Goal: Information Seeking & Learning: Learn about a topic

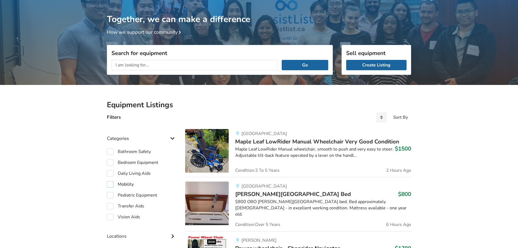
click at [110, 185] on label "Mobility" at bounding box center [120, 184] width 27 height 7
checkbox input "true"
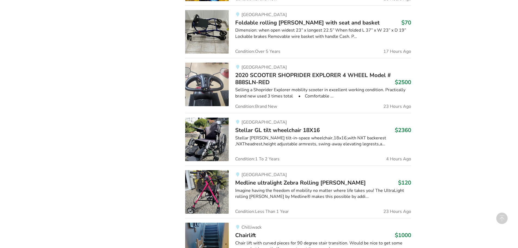
scroll to position [573, 0]
click at [300, 182] on span "Medline ultralight Zebra Rolling [PERSON_NAME]" at bounding box center [300, 182] width 131 height 8
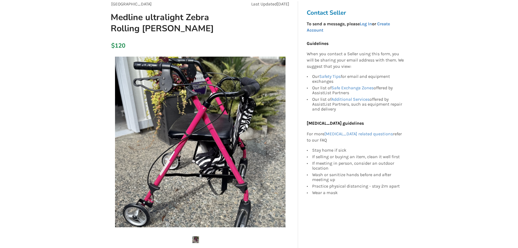
scroll to position [54, 0]
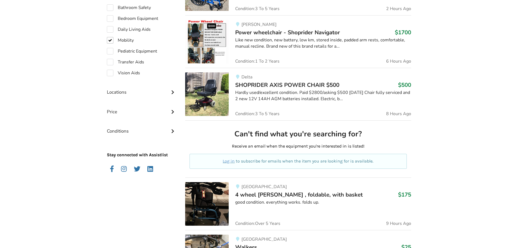
scroll to position [83, 0]
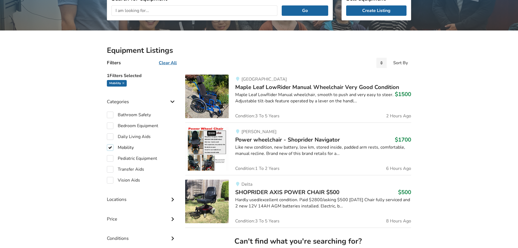
click at [112, 146] on label "Mobility" at bounding box center [120, 147] width 27 height 7
checkbox input "false"
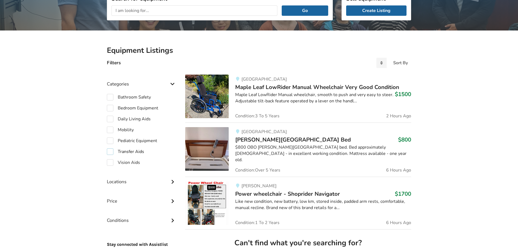
click at [109, 153] on label "Transfer Aids" at bounding box center [125, 151] width 37 height 7
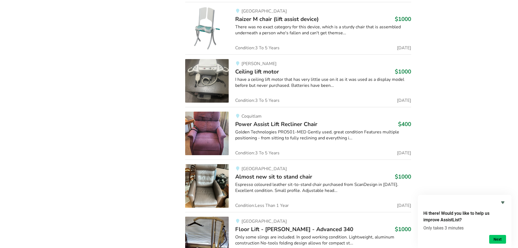
scroll to position [736, 0]
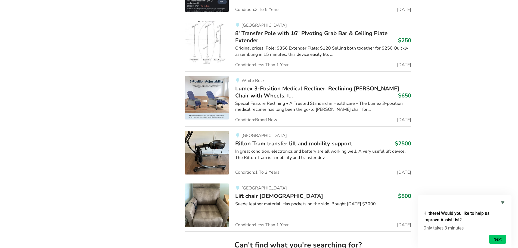
scroll to position [2595, 0]
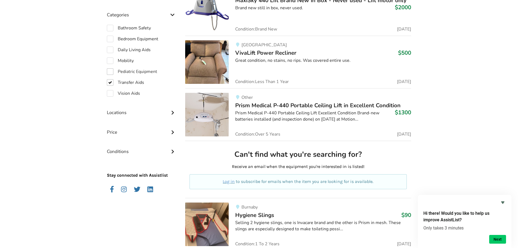
scroll to position [147, 0]
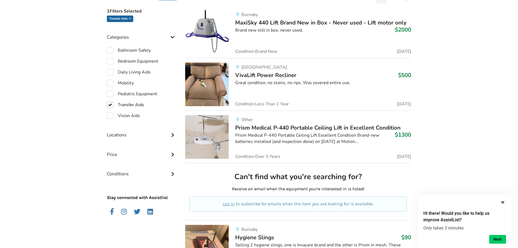
click at [113, 104] on label "Transfer Aids" at bounding box center [125, 104] width 37 height 7
checkbox input "false"
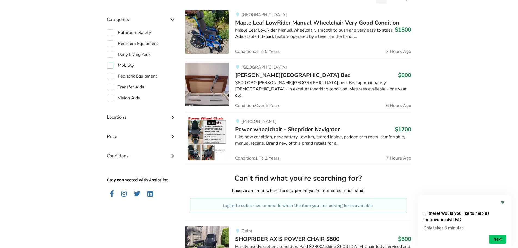
click at [109, 63] on label "Mobility" at bounding box center [120, 65] width 27 height 7
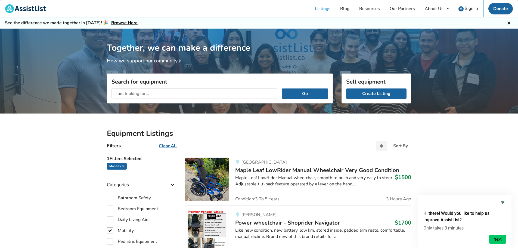
drag, startPoint x: 128, startPoint y: 178, endPoint x: 133, endPoint y: 42, distance: 136.6
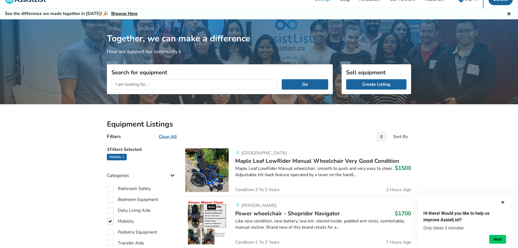
scroll to position [13, 0]
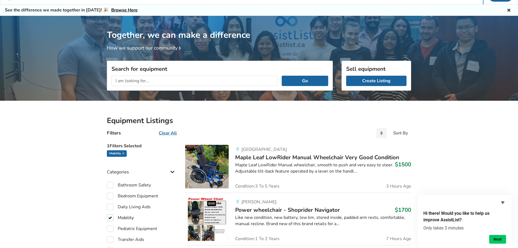
click at [111, 216] on label "Mobility" at bounding box center [120, 217] width 27 height 7
checkbox input "false"
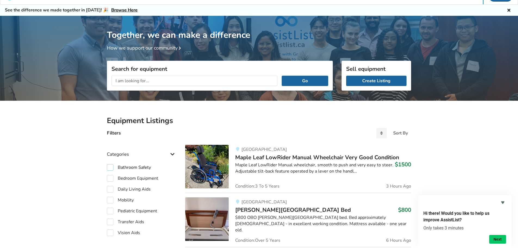
click at [110, 165] on label "Bathroom Safety" at bounding box center [129, 167] width 44 height 7
checkbox input "true"
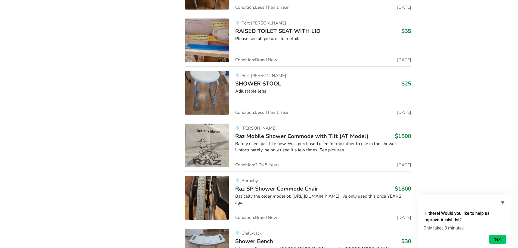
scroll to position [883, 0]
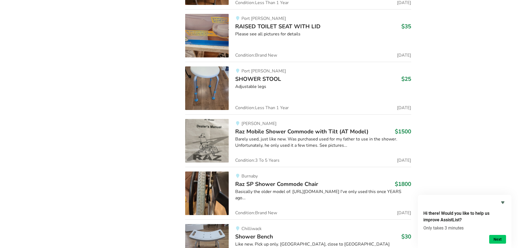
click at [262, 185] on span "Raz SP Shower Commode Chair" at bounding box center [276, 184] width 83 height 8
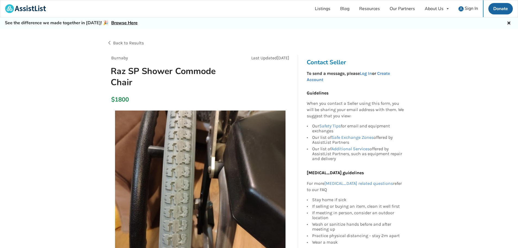
scroll to position [136, 0]
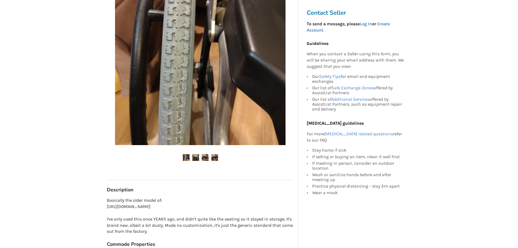
click at [194, 157] on img at bounding box center [195, 157] width 7 height 7
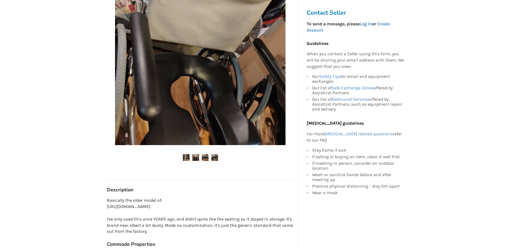
click at [204, 156] on img at bounding box center [205, 157] width 7 height 7
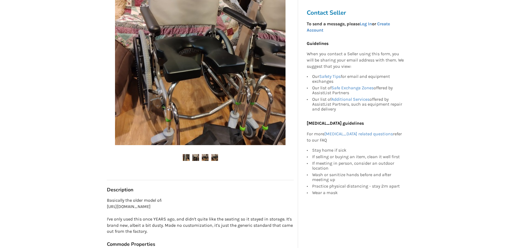
click at [213, 157] on img at bounding box center [214, 157] width 7 height 7
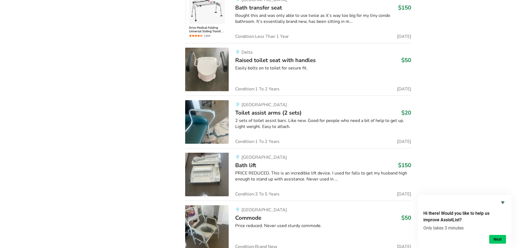
scroll to position [2092, 0]
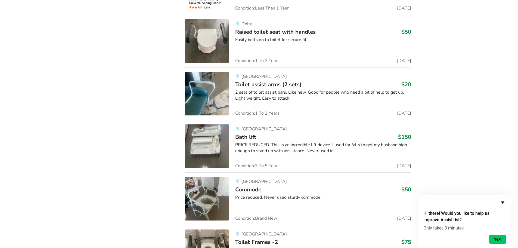
click at [503, 202] on icon "Hide survey" at bounding box center [502, 202] width 3 height 2
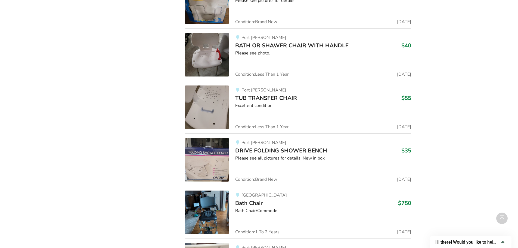
scroll to position [3343, 0]
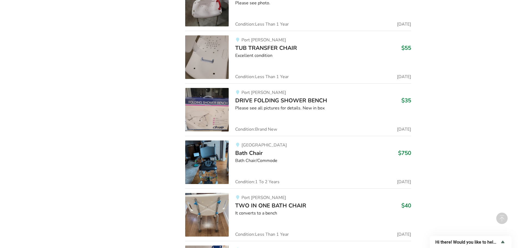
click at [249, 149] on span "Bath Chair" at bounding box center [248, 153] width 27 height 8
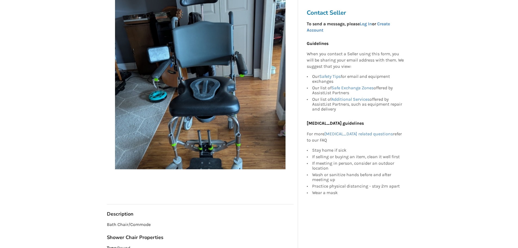
scroll to position [136, 0]
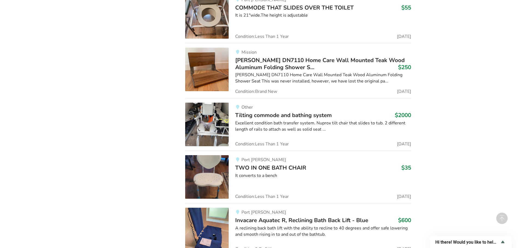
scroll to position [5409, 0]
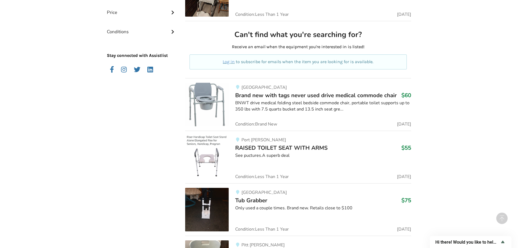
scroll to position [0, 0]
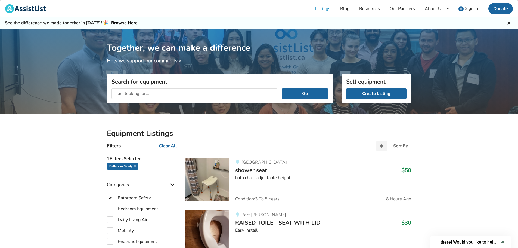
drag, startPoint x: 118, startPoint y: 226, endPoint x: 115, endPoint y: 123, distance: 103.4
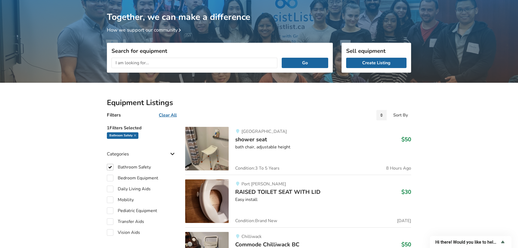
scroll to position [54, 0]
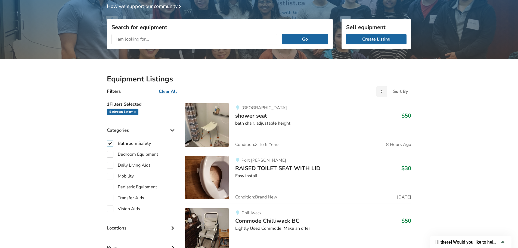
click at [110, 142] on label "Bathroom Safety" at bounding box center [129, 143] width 44 height 7
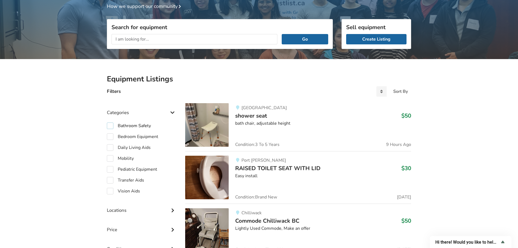
checkbox input "false"
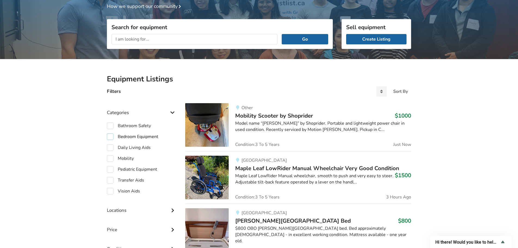
click at [110, 137] on label "Bedroom Equipment" at bounding box center [132, 136] width 51 height 7
checkbox input "true"
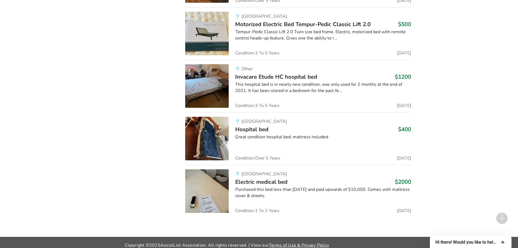
scroll to position [4656, 0]
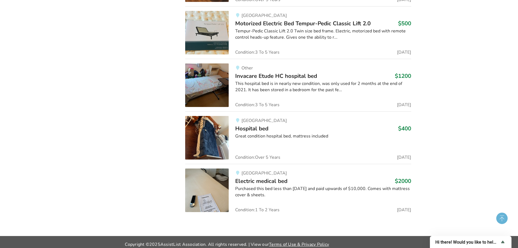
click at [506, 219] on circle at bounding box center [501, 217] width 11 height 11
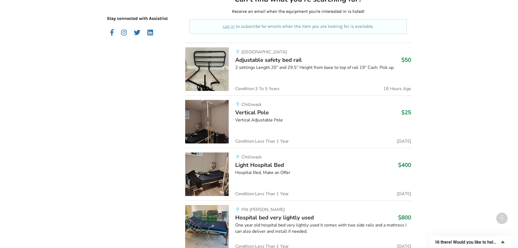
scroll to position [408, 0]
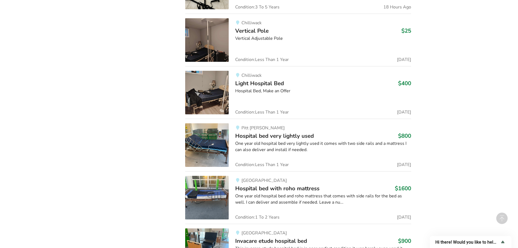
click at [299, 135] on span "Hospital bed very lightly used" at bounding box center [274, 136] width 79 height 8
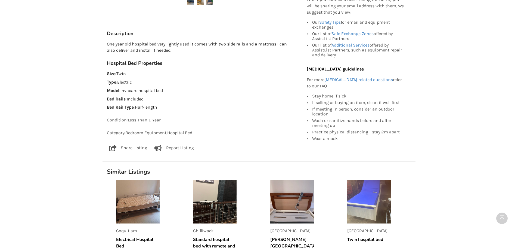
scroll to position [299, 0]
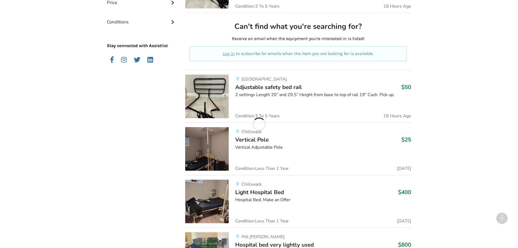
scroll to position [408, 0]
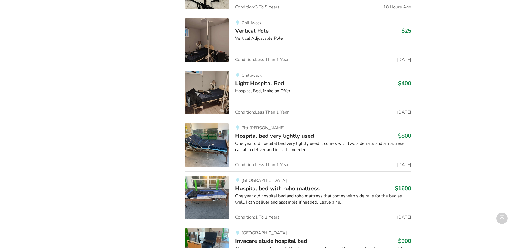
click at [306, 190] on span "Hospital bed with roho mattress" at bounding box center [277, 188] width 84 height 8
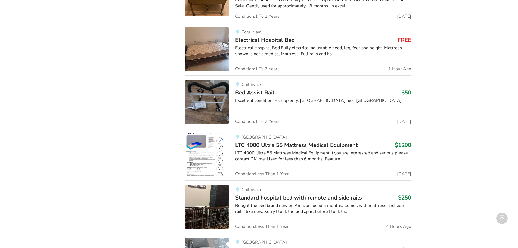
scroll to position [931, 0]
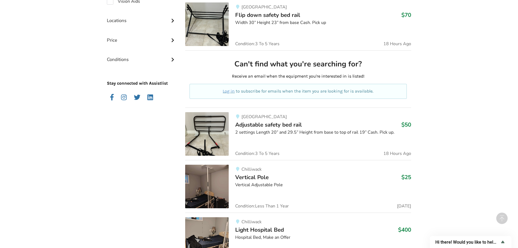
scroll to position [98, 0]
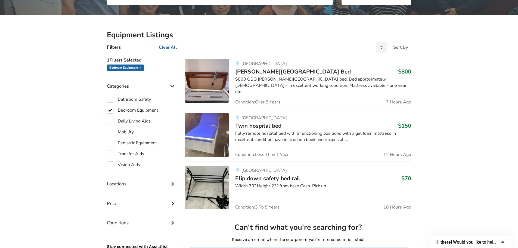
click at [108, 110] on label "Bedroom Equipment" at bounding box center [132, 110] width 51 height 7
checkbox input "false"
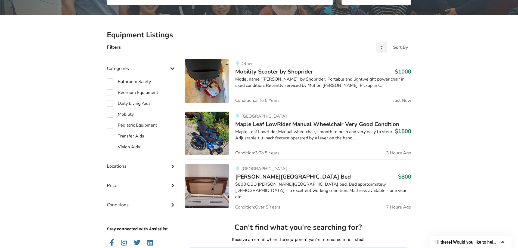
click at [111, 135] on label "Transfer Aids" at bounding box center [125, 136] width 37 height 7
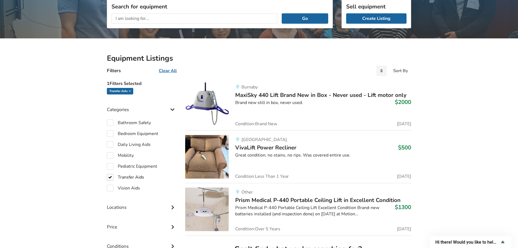
scroll to position [71, 0]
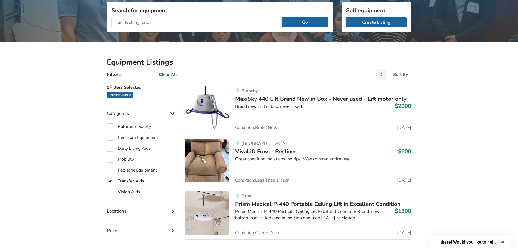
click at [109, 179] on label "Transfer Aids" at bounding box center [125, 181] width 37 height 7
checkbox input "false"
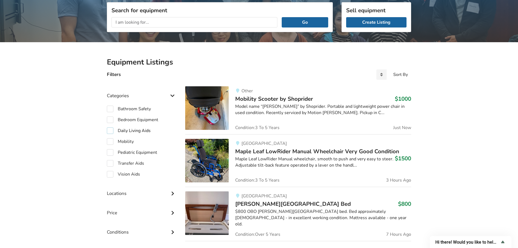
click at [113, 133] on label "Daily Living Aids" at bounding box center [129, 130] width 44 height 7
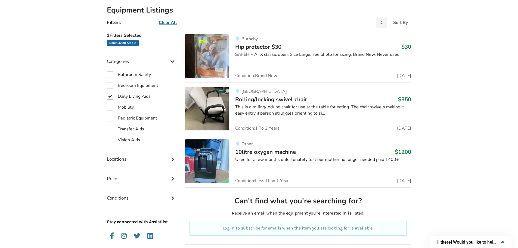
scroll to position [69, 0]
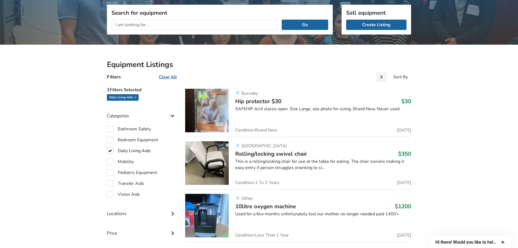
click at [112, 151] on label "Daily Living Aids" at bounding box center [129, 150] width 44 height 7
checkbox input "false"
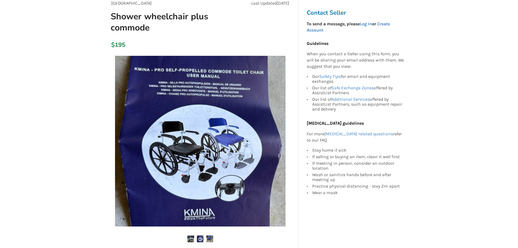
scroll to position [54, 0]
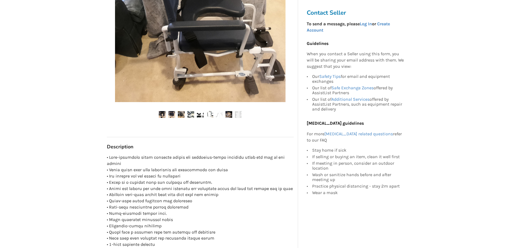
scroll to position [190, 0]
